Goal: Information Seeking & Learning: Learn about a topic

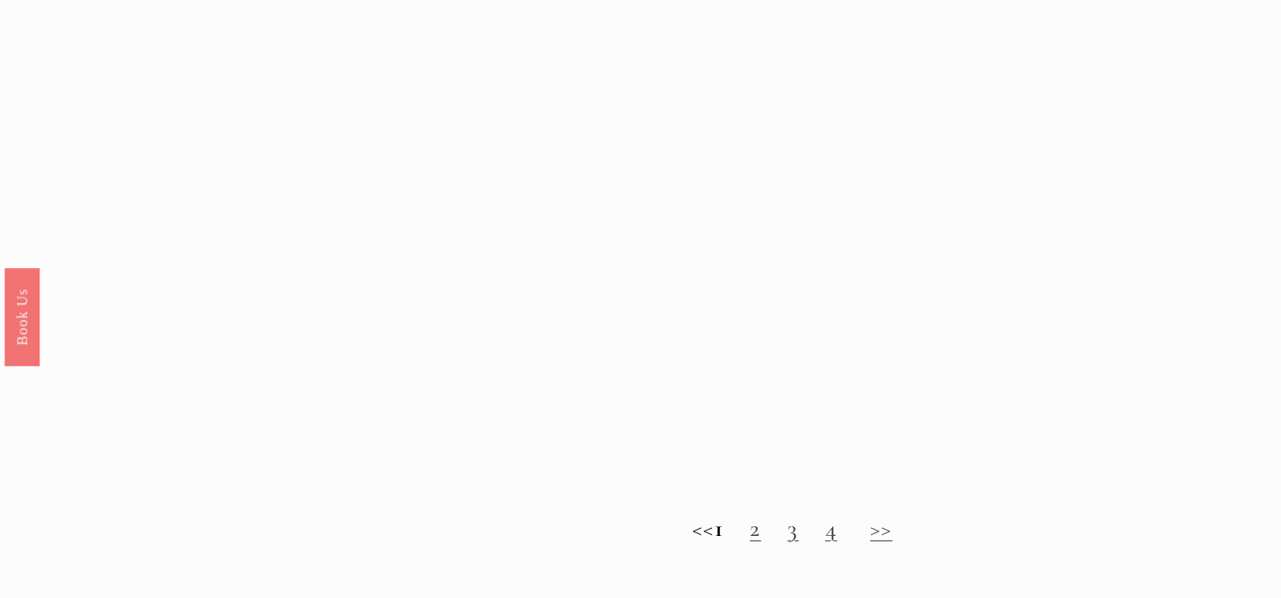
scroll to position [1583, 0]
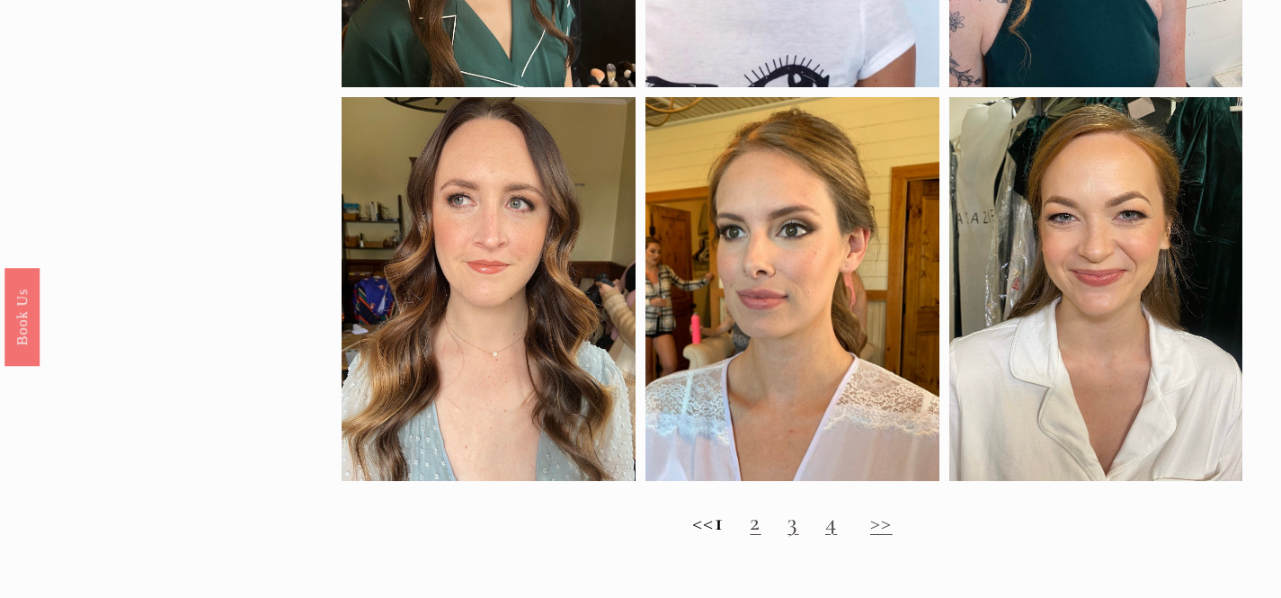
click at [893, 537] on link ">>" at bounding box center [881, 522] width 22 height 30
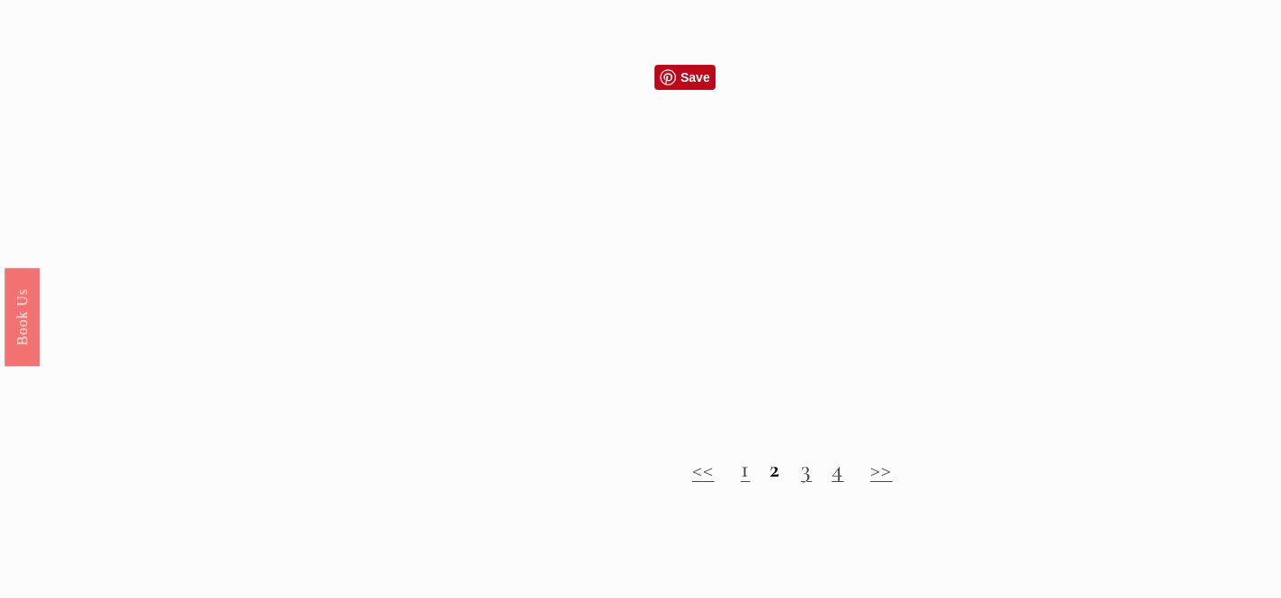
scroll to position [1633, 0]
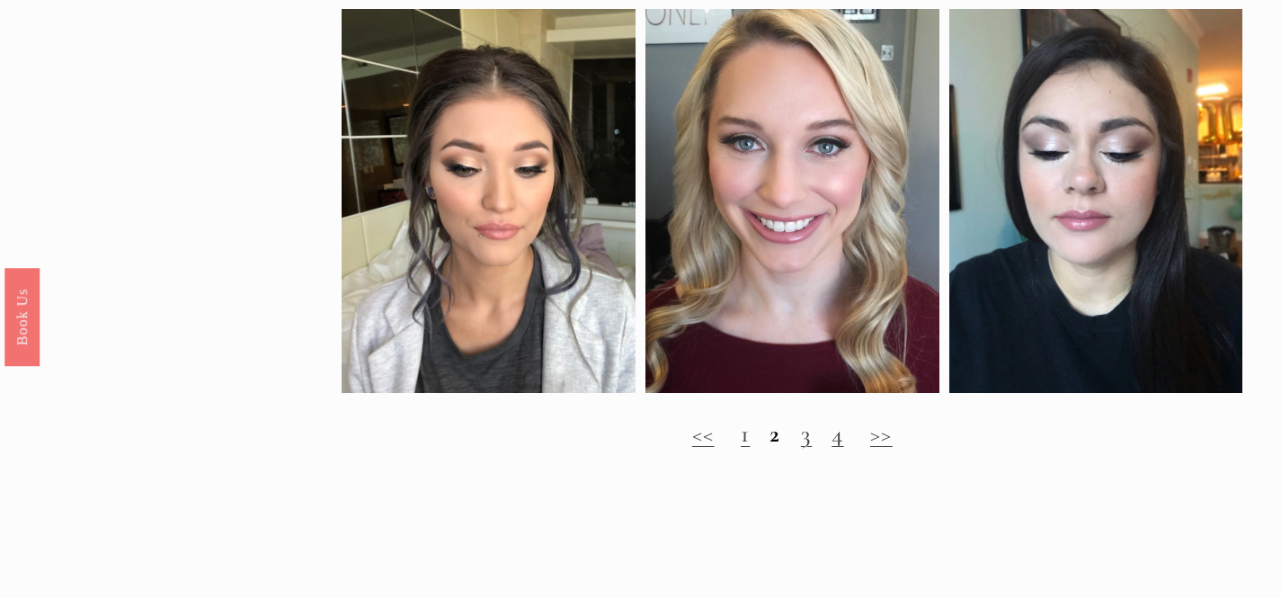
click at [869, 449] on h2 "<< 1 2 3 4 >>" at bounding box center [792, 434] width 901 height 29
click at [842, 449] on link "4" at bounding box center [838, 434] width 12 height 30
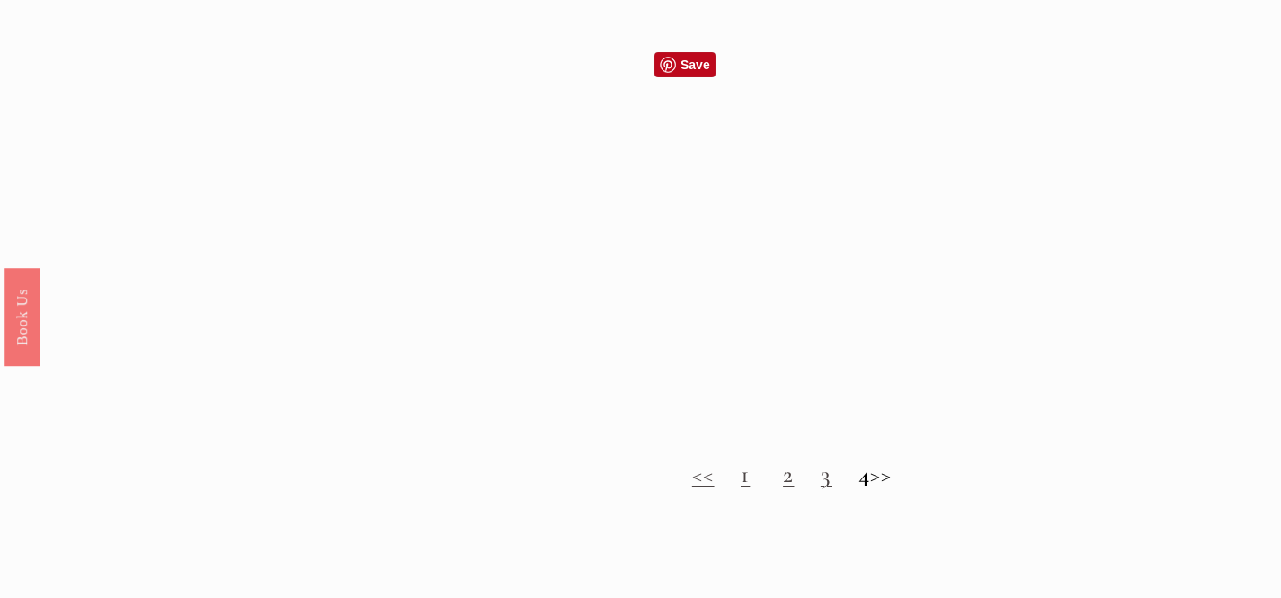
scroll to position [1648, 0]
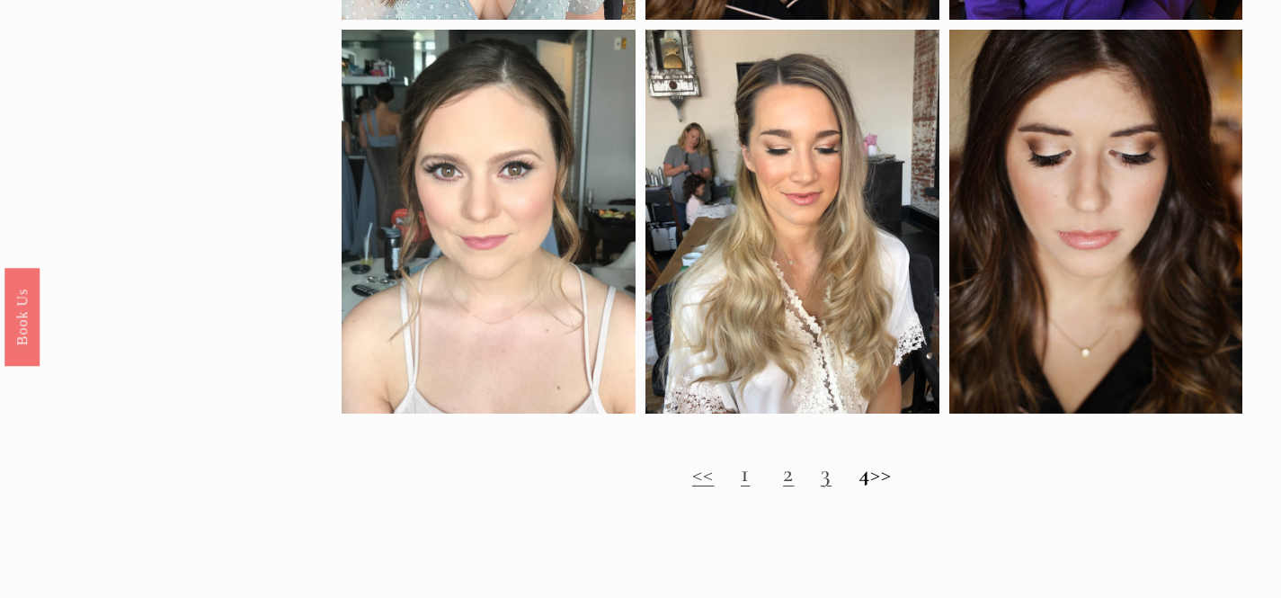
click at [893, 488] on h2 "<< 1 2 3 4 >>" at bounding box center [792, 473] width 901 height 29
